Goal: Information Seeking & Learning: Find specific fact

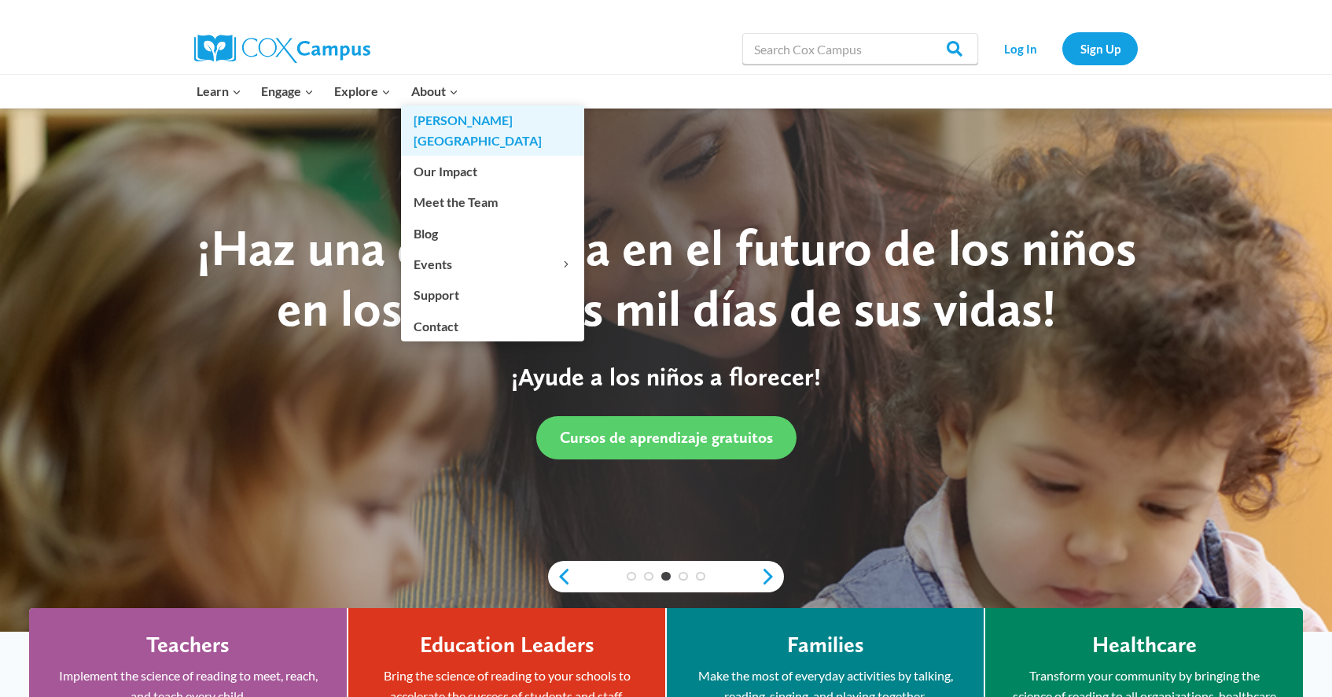
click at [431, 115] on link "[PERSON_NAME][GEOGRAPHIC_DATA]" at bounding box center [492, 130] width 183 height 50
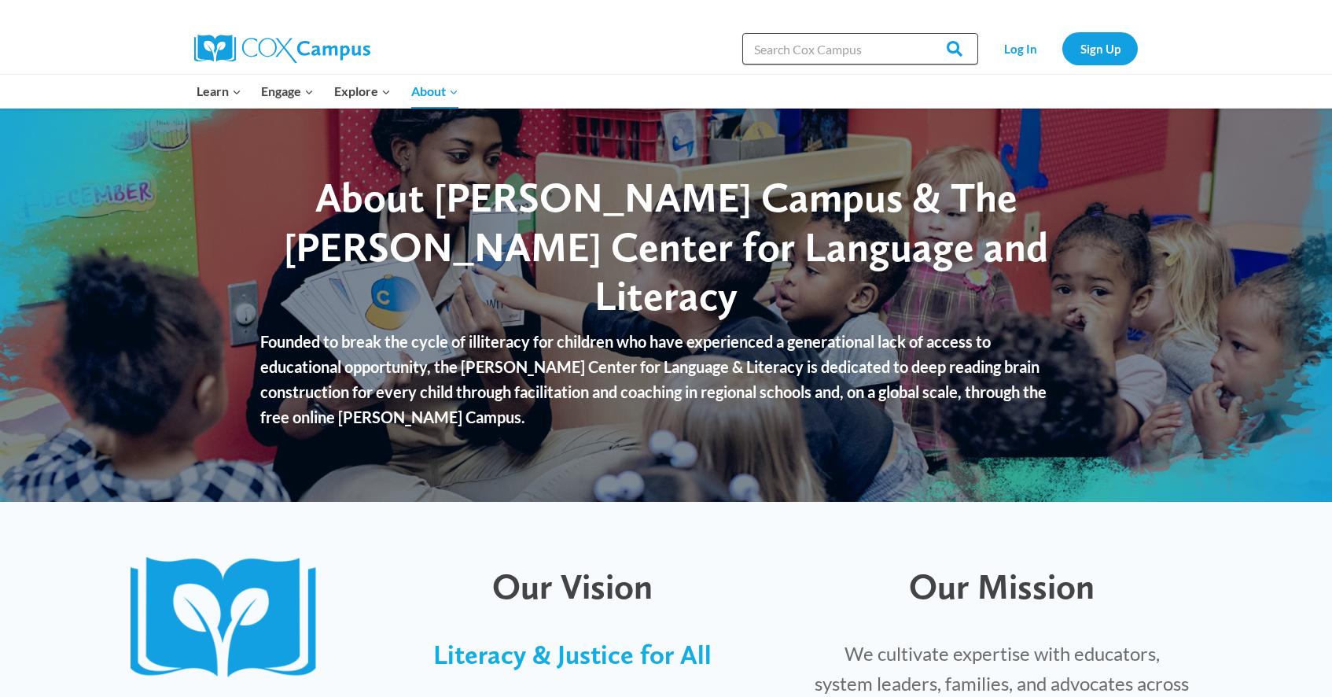
click at [764, 53] on input "Search in [URL][DOMAIN_NAME]" at bounding box center [860, 48] width 236 height 31
type input "atlanta speech school"
click at [917, 33] on input "Search" at bounding box center [947, 48] width 61 height 31
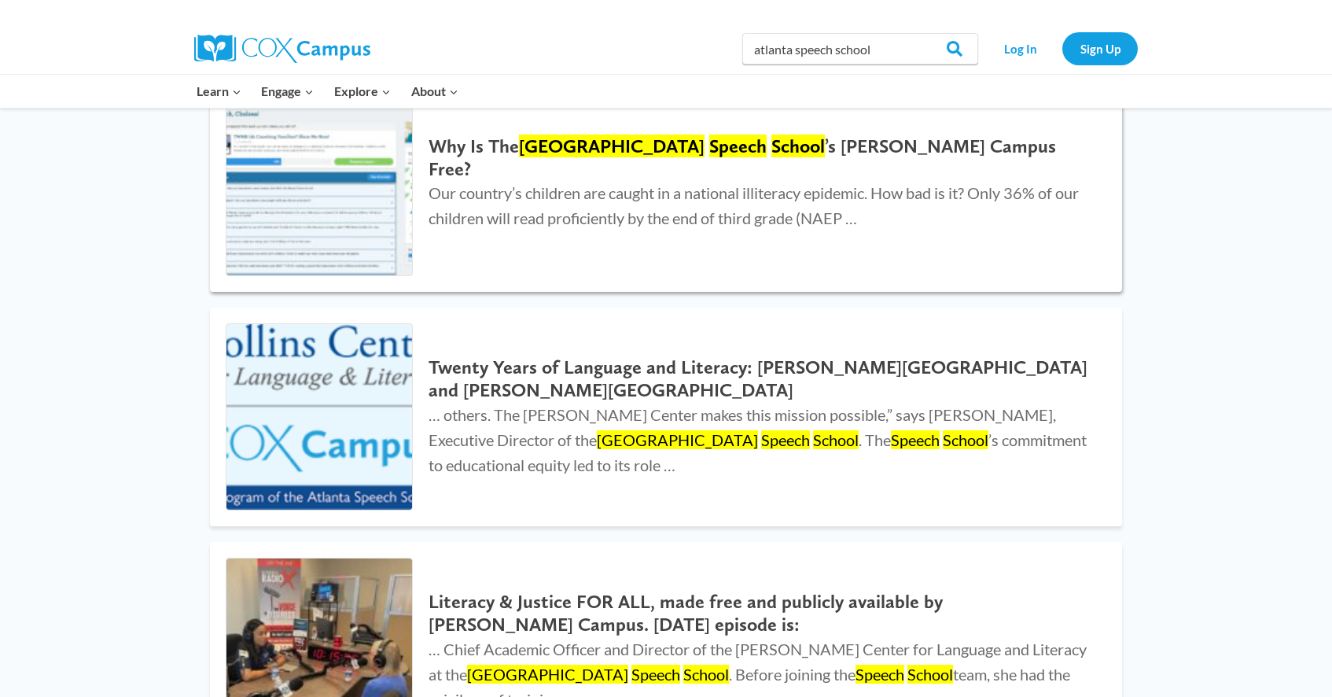
scroll to position [157, 0]
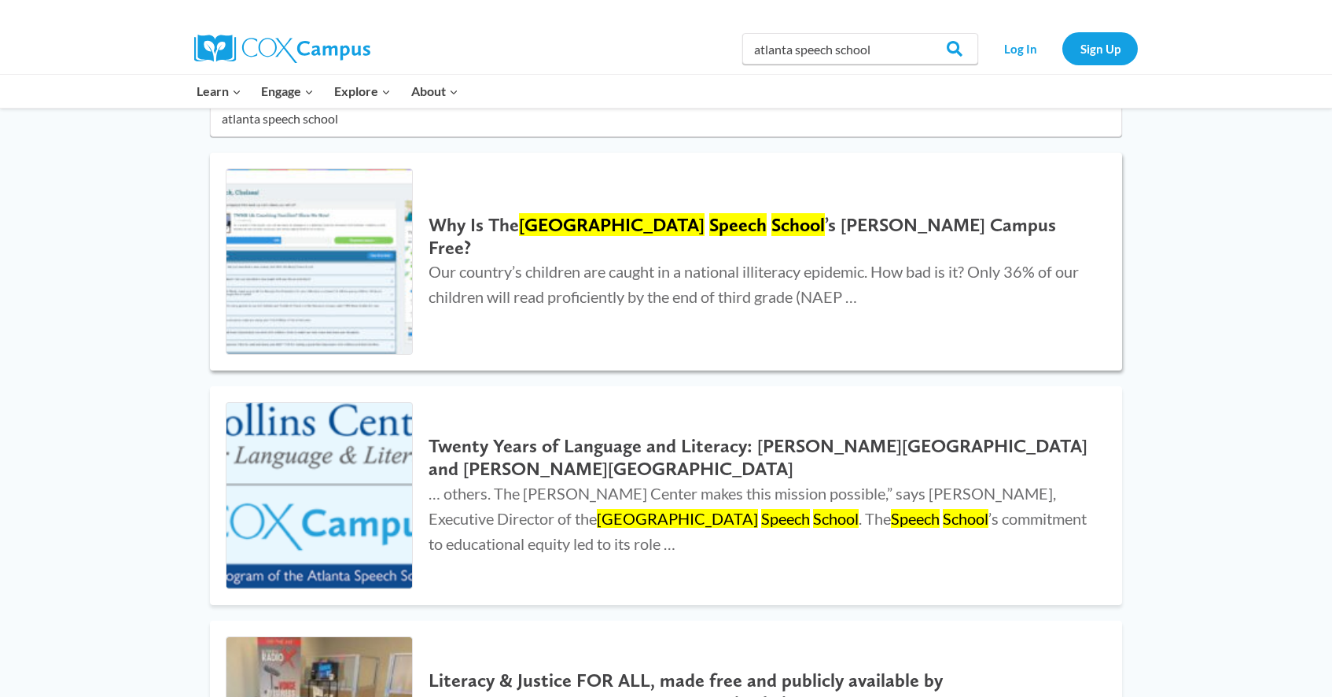
click at [558, 234] on mark "Atlanta" at bounding box center [612, 224] width 186 height 23
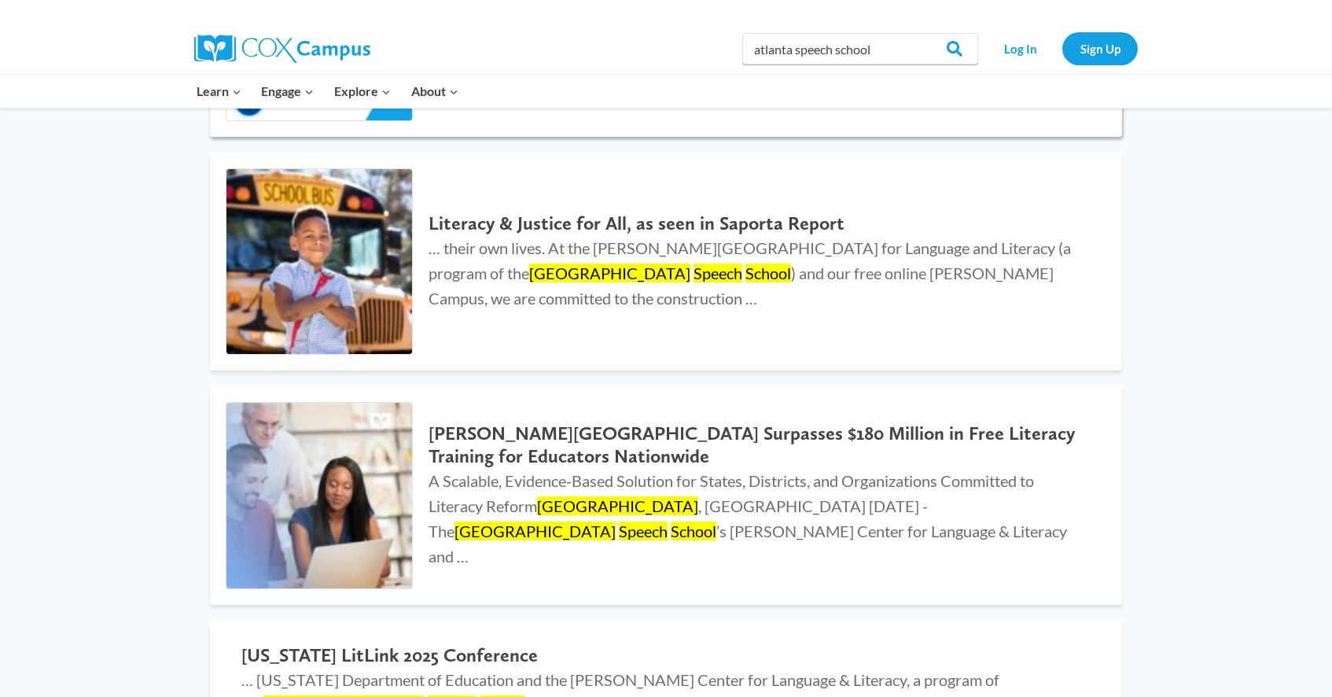
scroll to position [1337, 0]
